Goal: Transaction & Acquisition: Purchase product/service

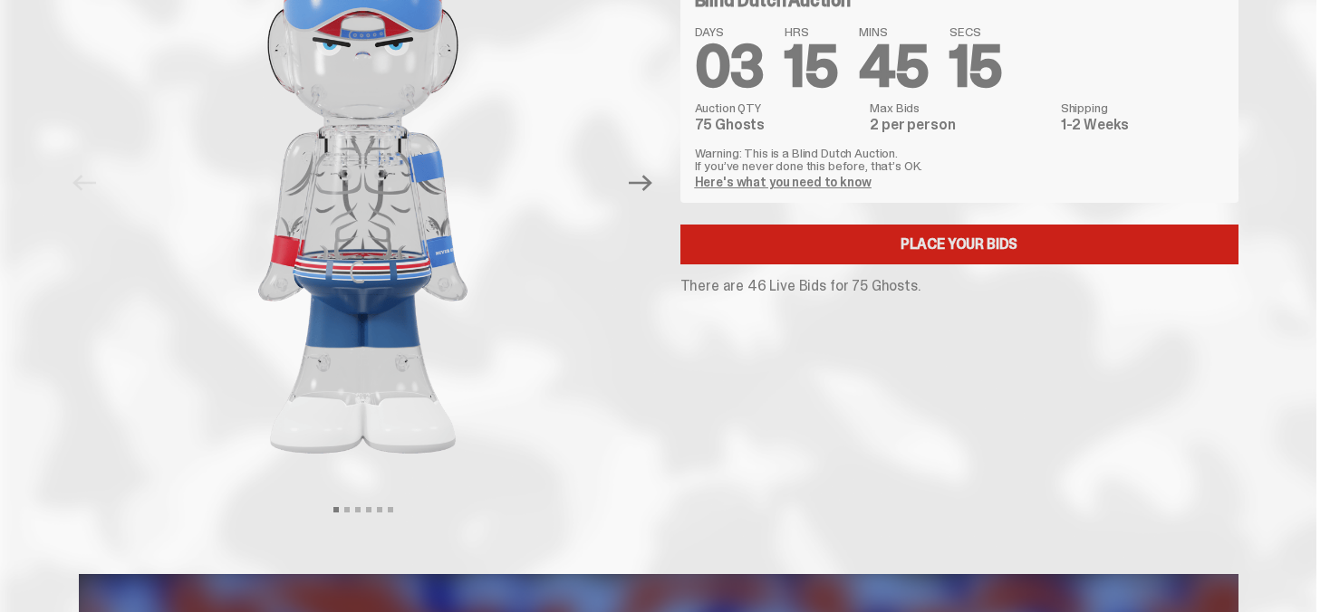
click at [1000, 251] on link "Place your Bids" at bounding box center [959, 245] width 558 height 40
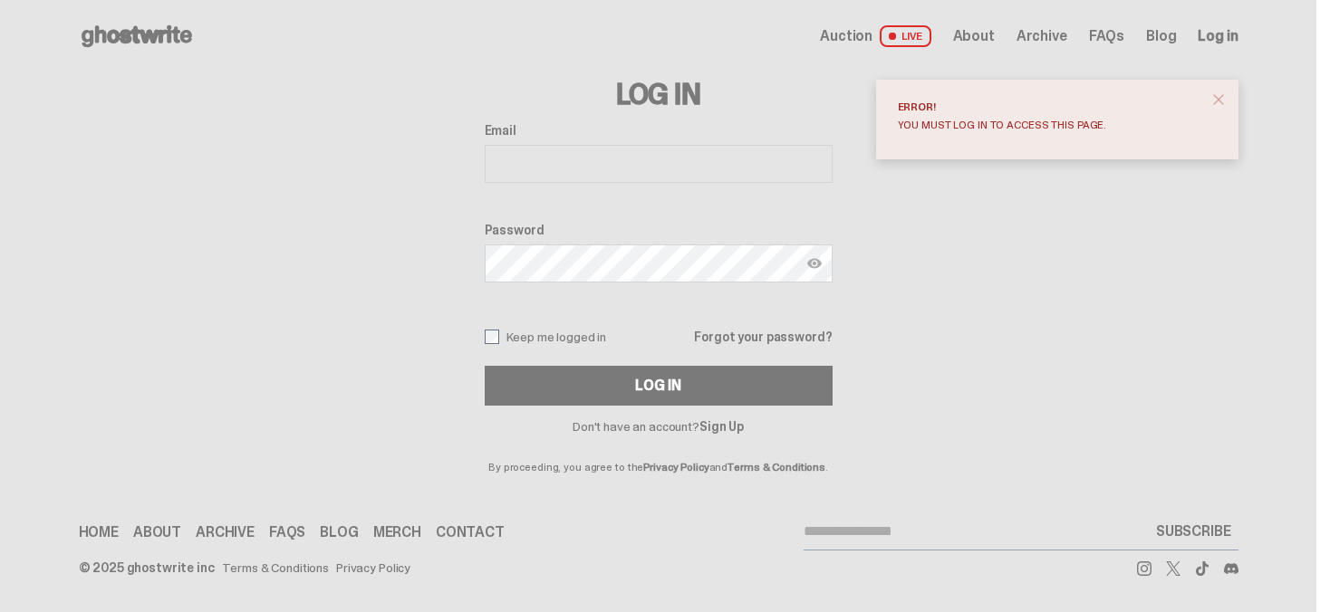
click at [630, 154] on input "Email" at bounding box center [659, 164] width 348 height 38
type input "**********"
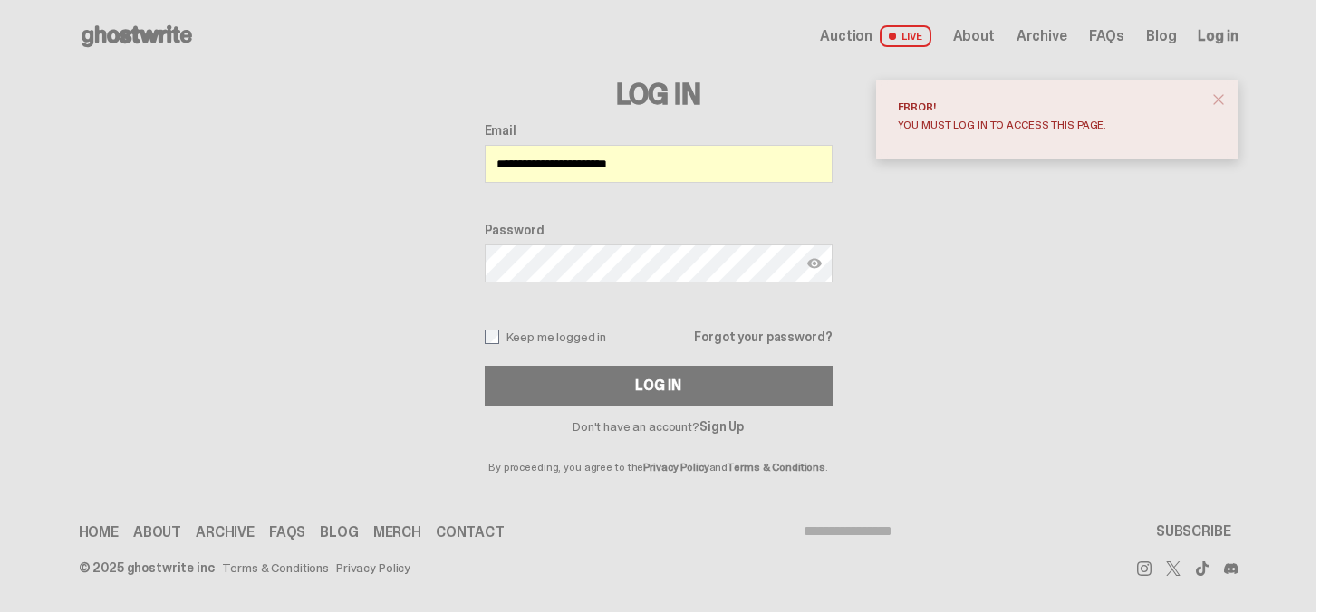
click at [485, 366] on button "Log In" at bounding box center [659, 386] width 348 height 40
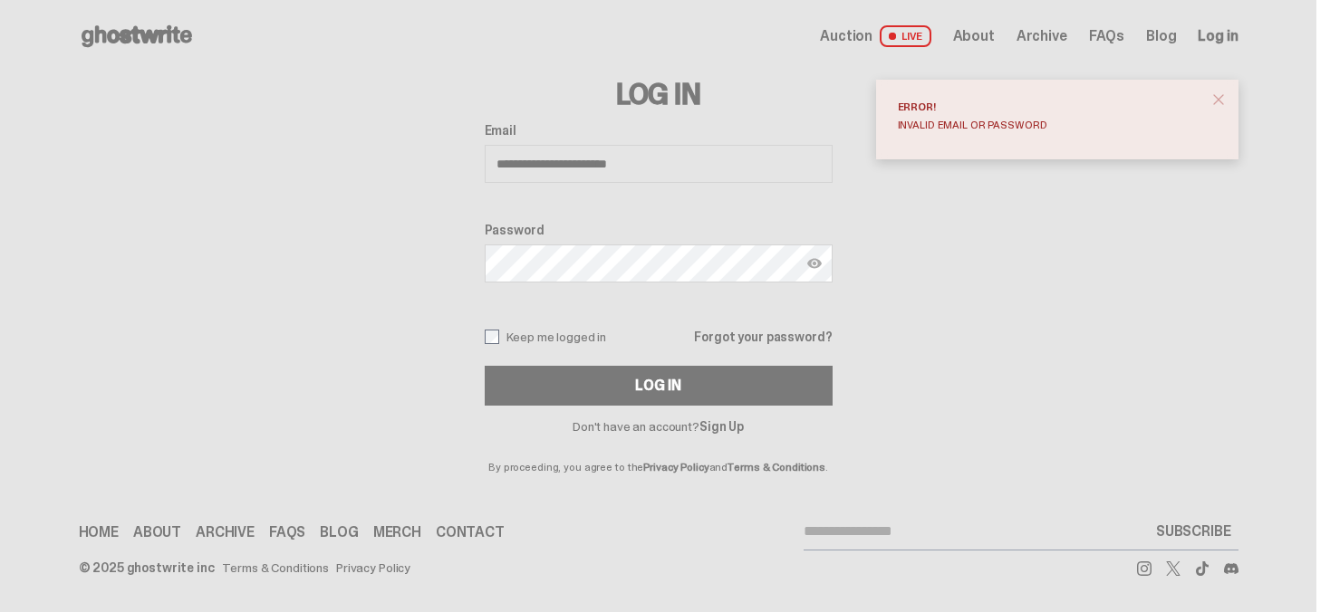
click at [1227, 99] on span "close" at bounding box center [1219, 100] width 18 height 18
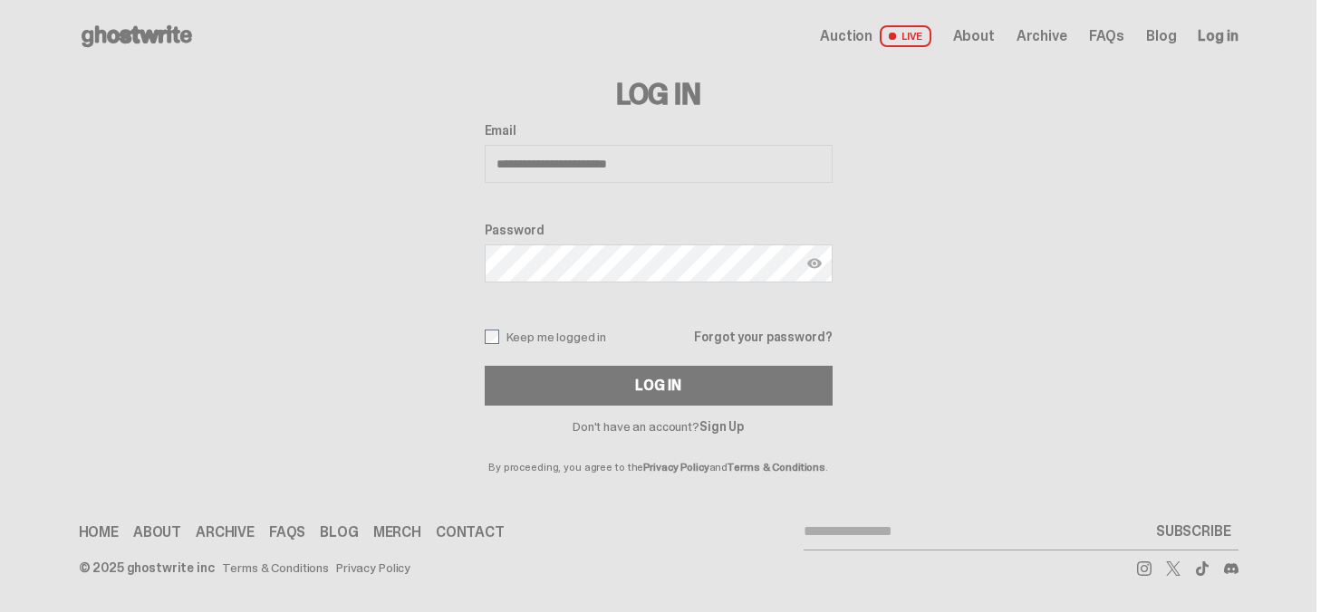
click at [1232, 35] on span "Log in" at bounding box center [1218, 36] width 40 height 14
click at [658, 172] on input "Email" at bounding box center [659, 164] width 348 height 38
type input "**********"
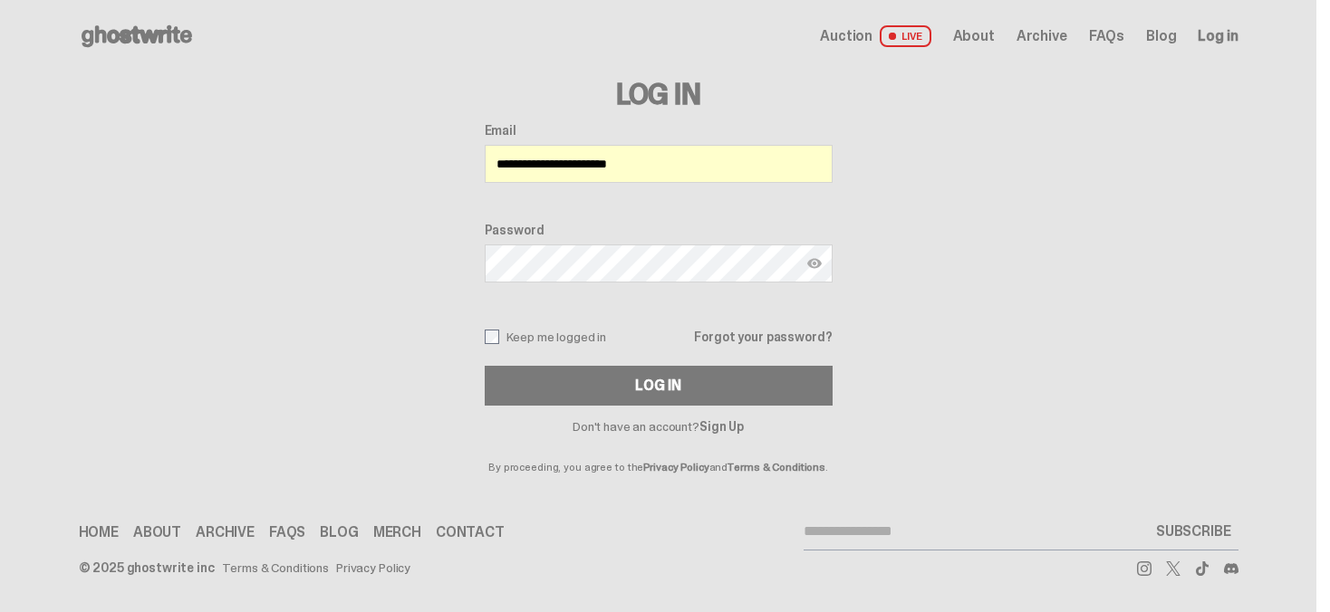
click at [485, 366] on button "Log In" at bounding box center [659, 386] width 348 height 40
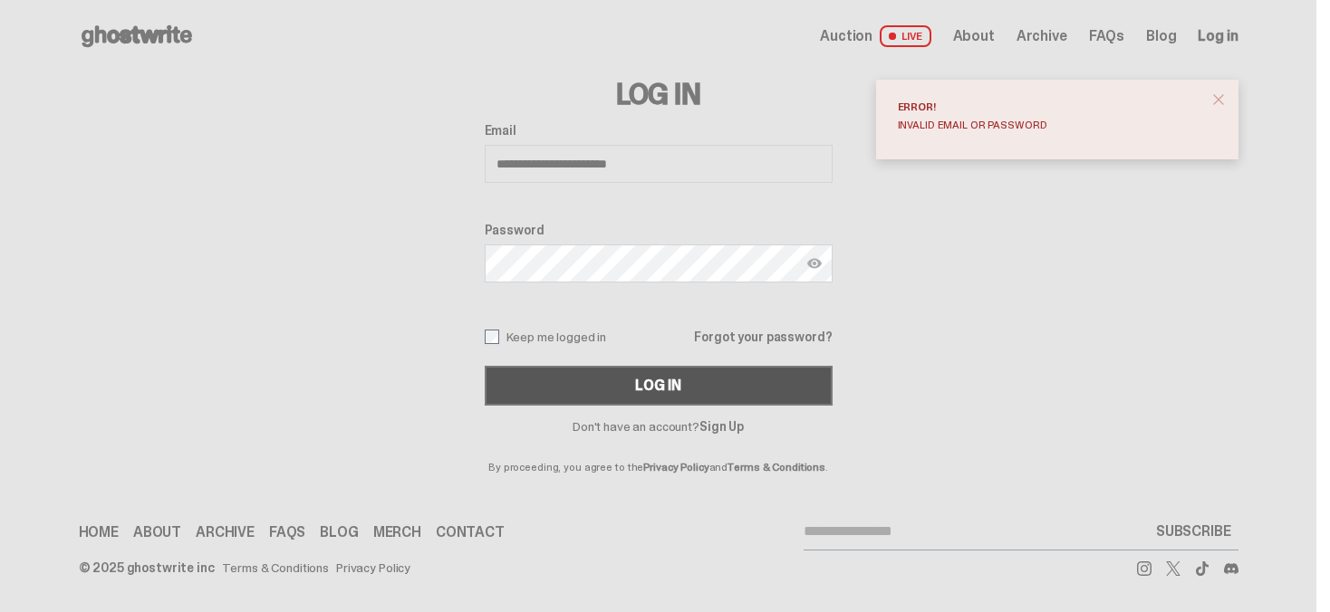
click at [676, 384] on div "Log In" at bounding box center [657, 386] width 45 height 14
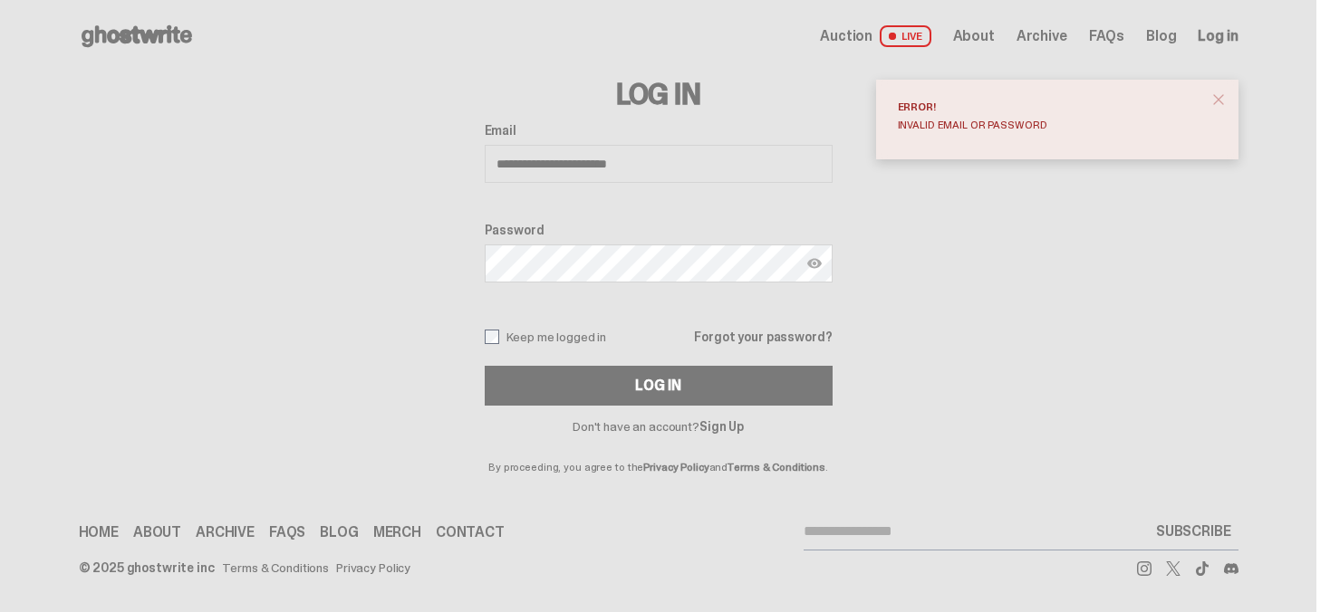
click at [1228, 92] on span "close" at bounding box center [1219, 100] width 18 height 18
